Goal: Check status: Check status

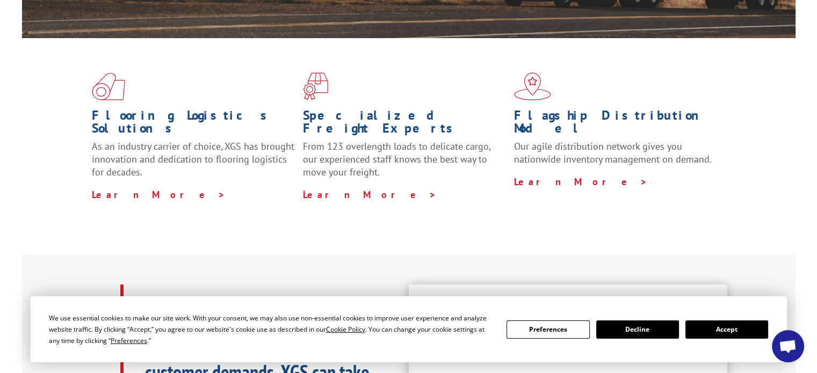
scroll to position [322, 0]
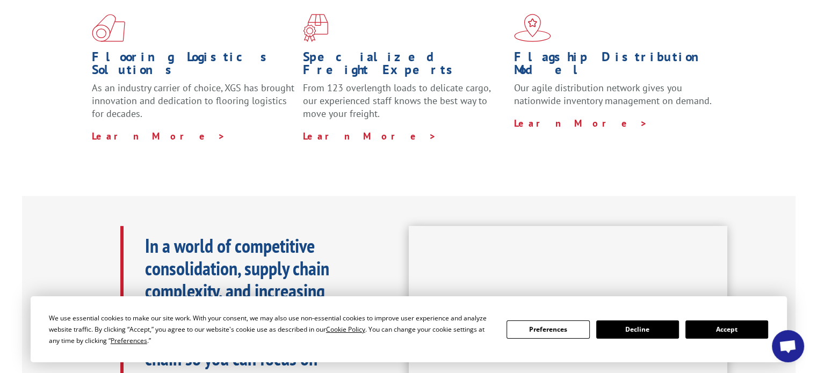
click at [718, 330] on button "Accept" at bounding box center [726, 330] width 83 height 18
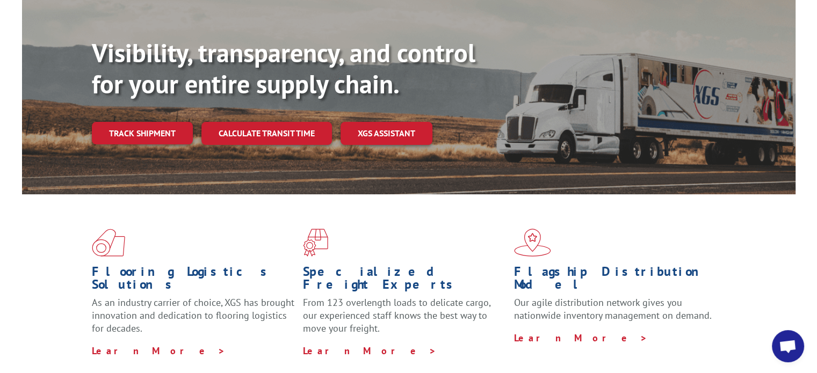
scroll to position [0, 0]
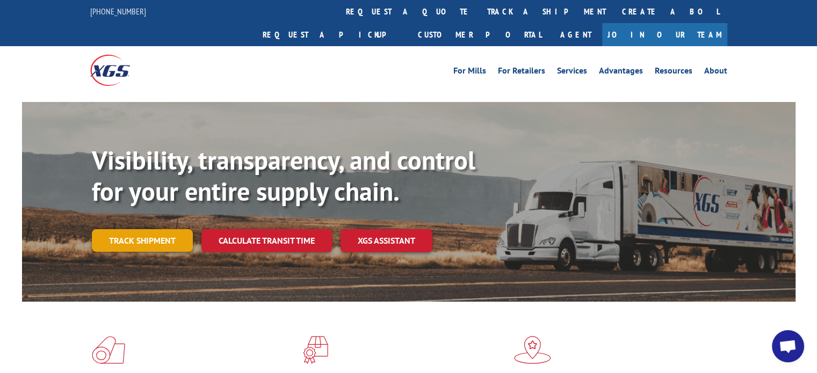
click at [167, 229] on link "Track shipment" at bounding box center [142, 240] width 101 height 23
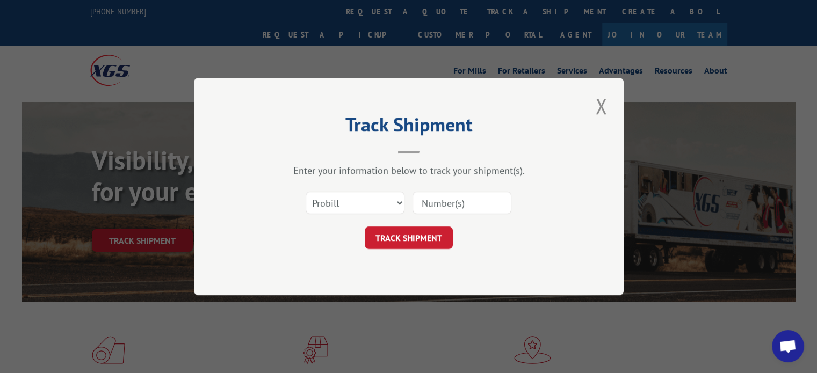
click at [460, 197] on input at bounding box center [462, 203] width 99 height 23
type input "4100321"
click button "TRACK SHIPMENT" at bounding box center [409, 238] width 88 height 23
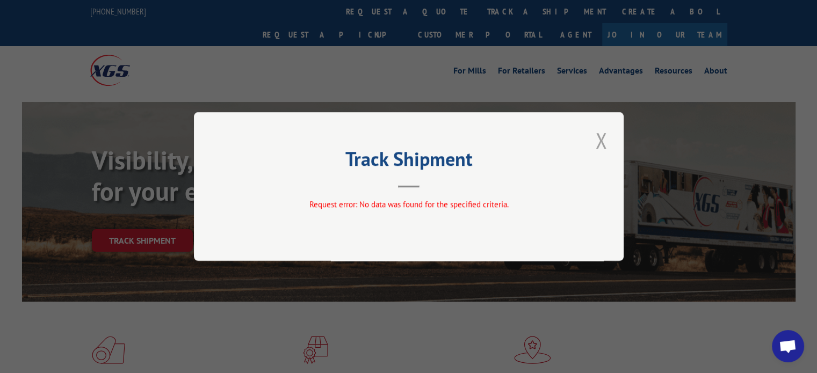
click at [606, 141] on button "Close modal" at bounding box center [601, 141] width 18 height 30
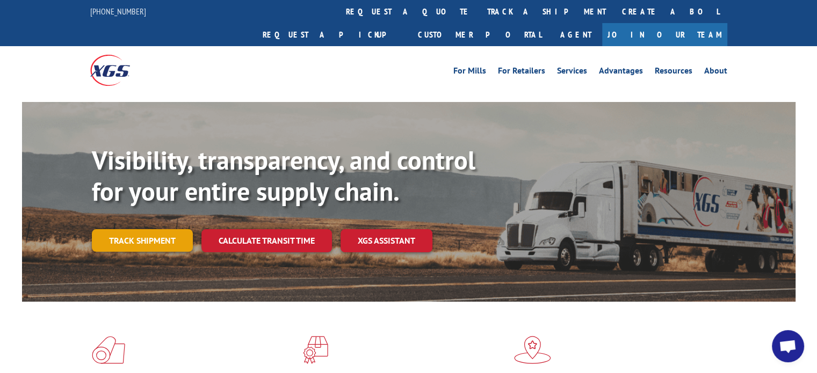
click at [147, 229] on link "Track shipment" at bounding box center [142, 240] width 101 height 23
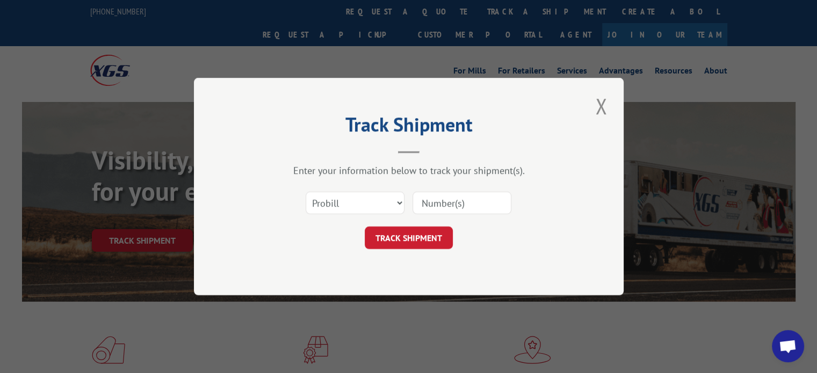
click at [471, 199] on input at bounding box center [462, 203] width 99 height 23
click at [353, 200] on select "Select category... Probill BOL PO" at bounding box center [355, 203] width 99 height 23
select select "bol"
click at [306, 192] on select "Select category... Probill BOL PO" at bounding box center [355, 203] width 99 height 23
click at [451, 205] on input at bounding box center [462, 203] width 99 height 23
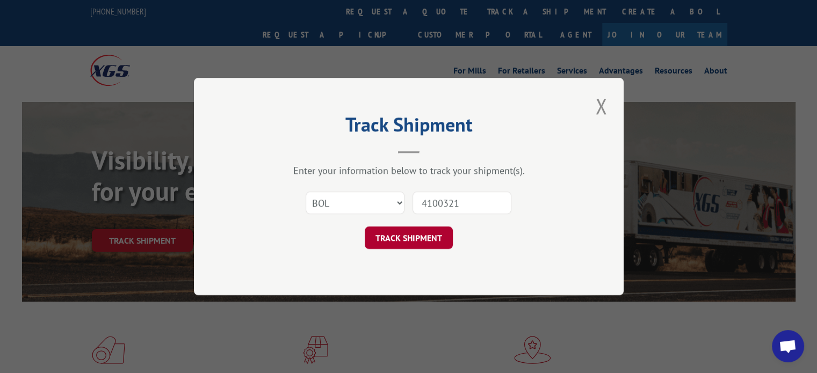
type input "4100321"
click at [413, 237] on button "TRACK SHIPMENT" at bounding box center [409, 238] width 88 height 23
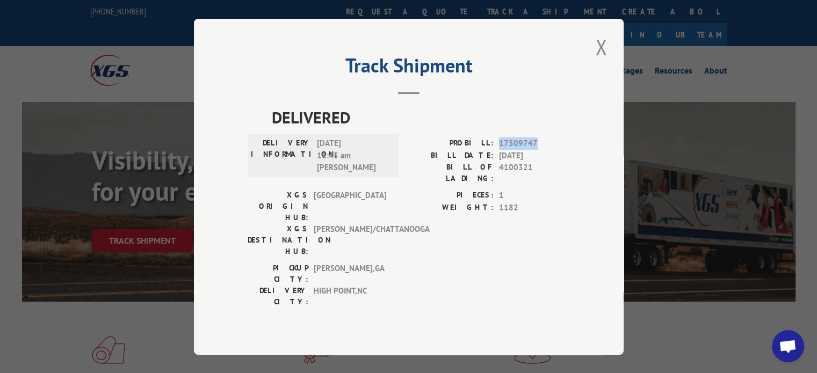
drag, startPoint x: 537, startPoint y: 155, endPoint x: 497, endPoint y: 158, distance: 40.4
click at [497, 150] on div "PROBILL: 17509747" at bounding box center [489, 144] width 161 height 12
copy span "17509747"
click at [595, 62] on button "Close modal" at bounding box center [601, 47] width 18 height 30
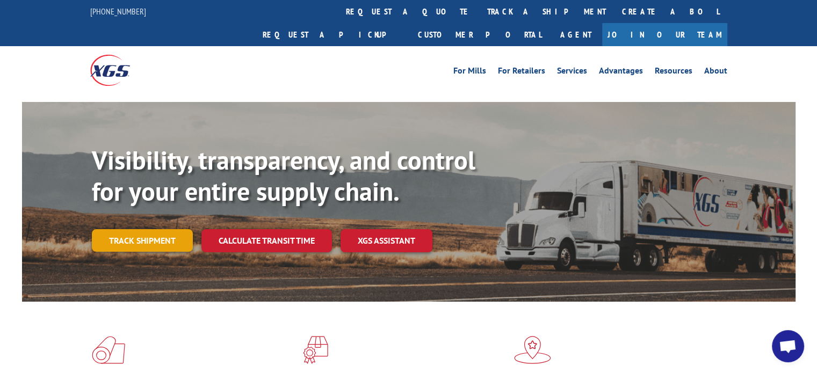
click at [136, 229] on link "Track shipment" at bounding box center [142, 240] width 101 height 23
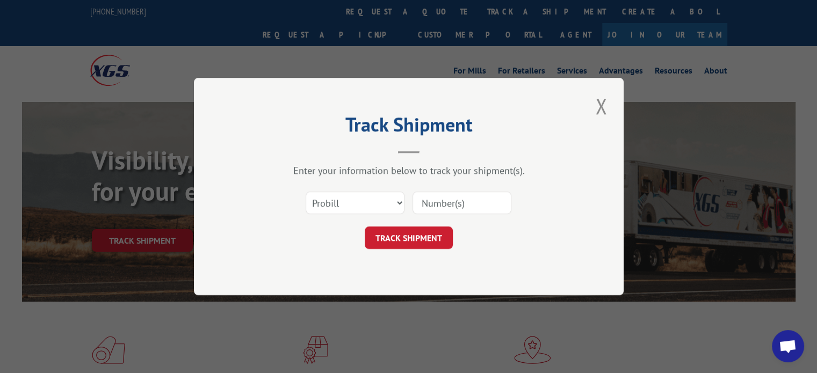
click at [446, 198] on input at bounding box center [462, 203] width 99 height 23
paste input "17509747"
type input "17509747"
click at [411, 237] on button "TRACK SHIPMENT" at bounding box center [409, 238] width 88 height 23
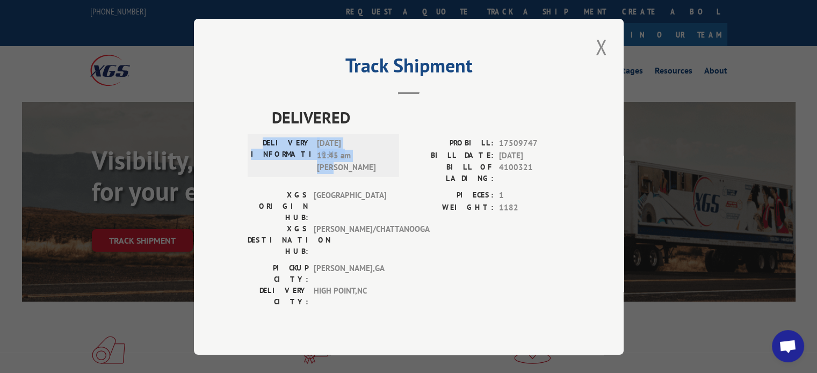
drag, startPoint x: 344, startPoint y: 182, endPoint x: 258, endPoint y: 150, distance: 91.6
click at [258, 150] on div "DELIVERY INFORMATION: [DATE] 11:45 am [PERSON_NAME]" at bounding box center [323, 155] width 151 height 43
copy div "DELIVERY INFORMATION: [DATE] 11:45 am [PERSON_NAME]"
